Goal: Navigation & Orientation: Find specific page/section

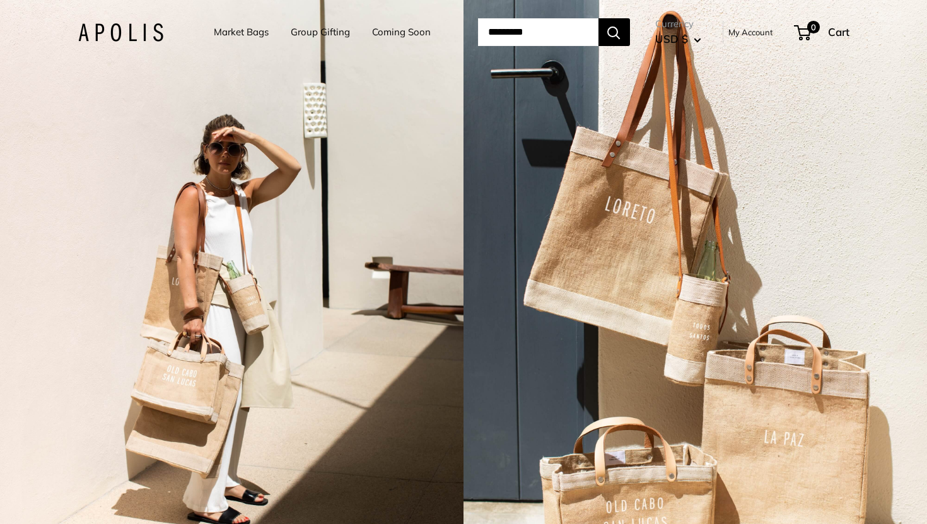
click at [240, 30] on link "Market Bags" at bounding box center [241, 32] width 55 height 18
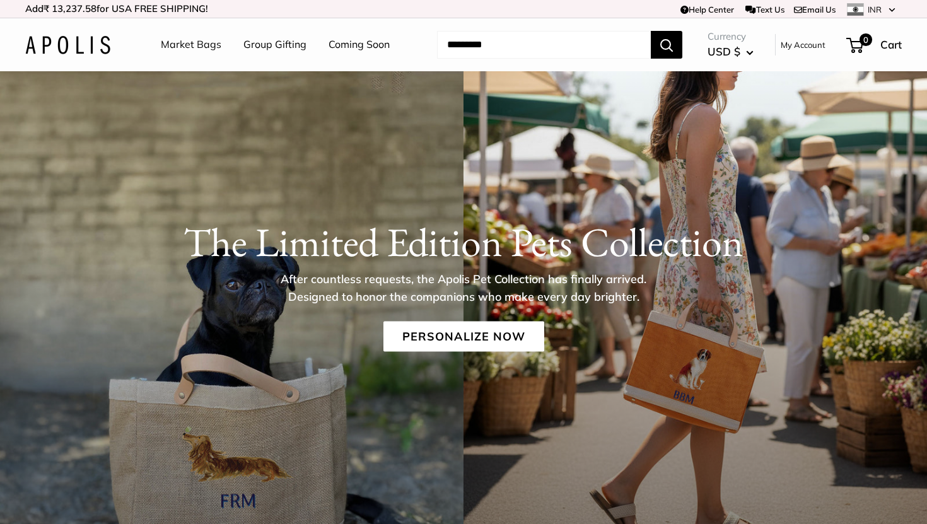
click at [281, 48] on link "Group Gifting" at bounding box center [275, 44] width 63 height 19
